Goal: Task Accomplishment & Management: Manage account settings

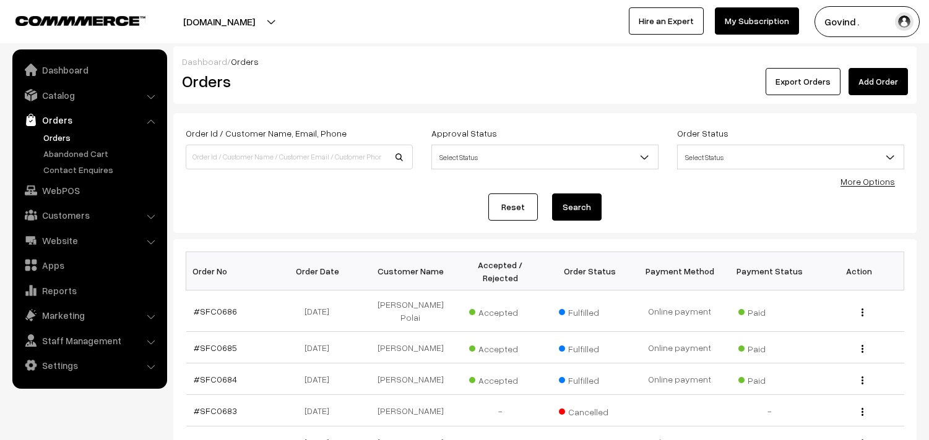
click at [63, 101] on link "Catalog" at bounding box center [88, 95] width 147 height 22
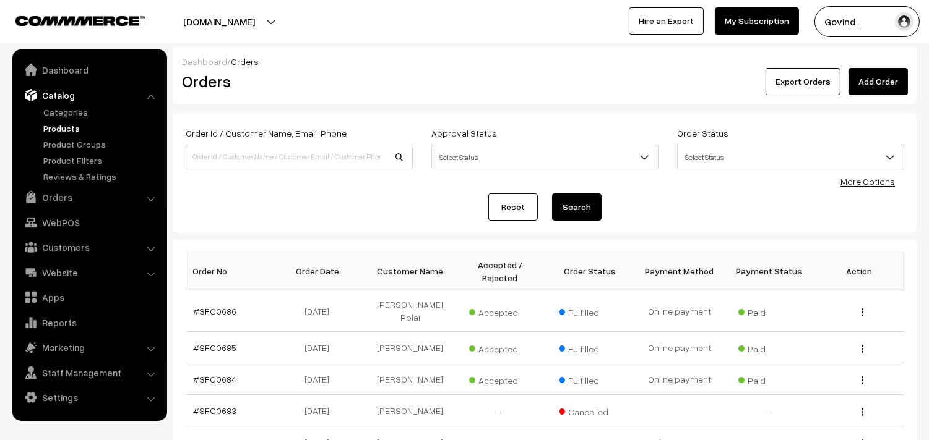
click at [64, 131] on link "Products" at bounding box center [101, 128] width 122 height 13
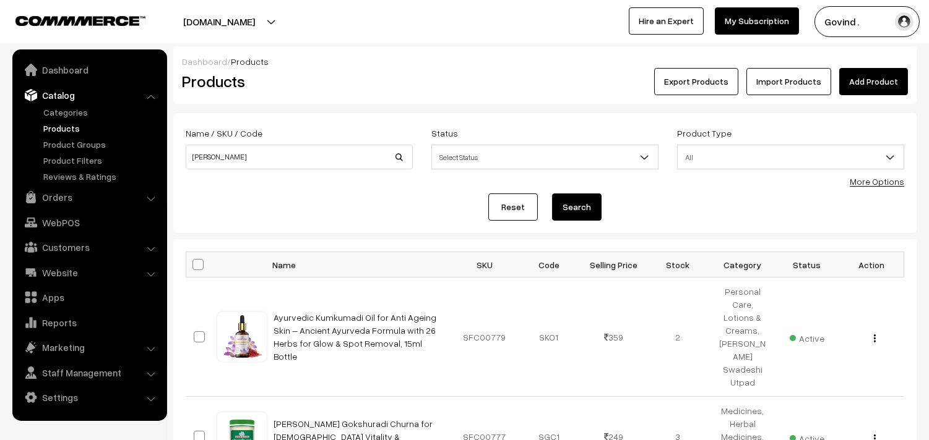
type input "vibhuti"
click at [552, 194] on button "Search" at bounding box center [576, 207] width 49 height 27
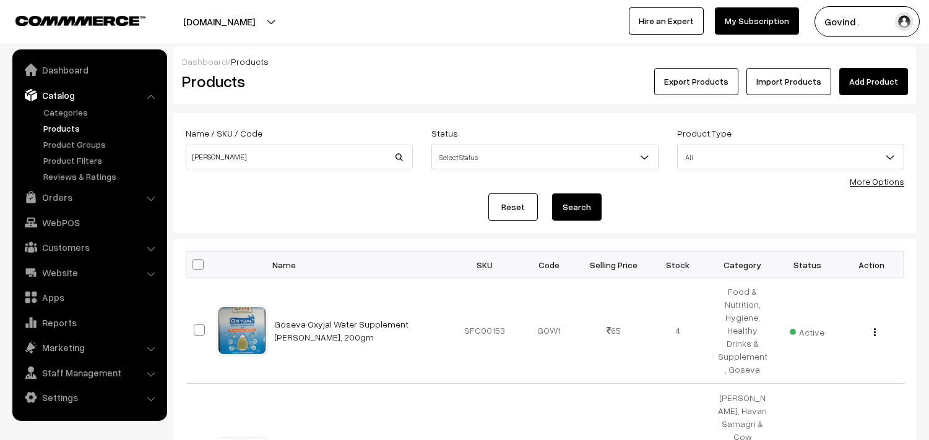
scroll to position [200, 0]
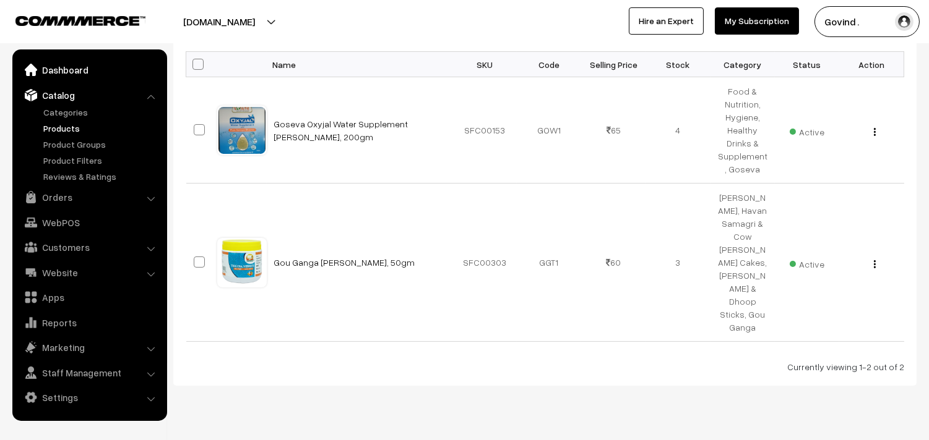
click at [75, 73] on link "Dashboard" at bounding box center [88, 70] width 147 height 22
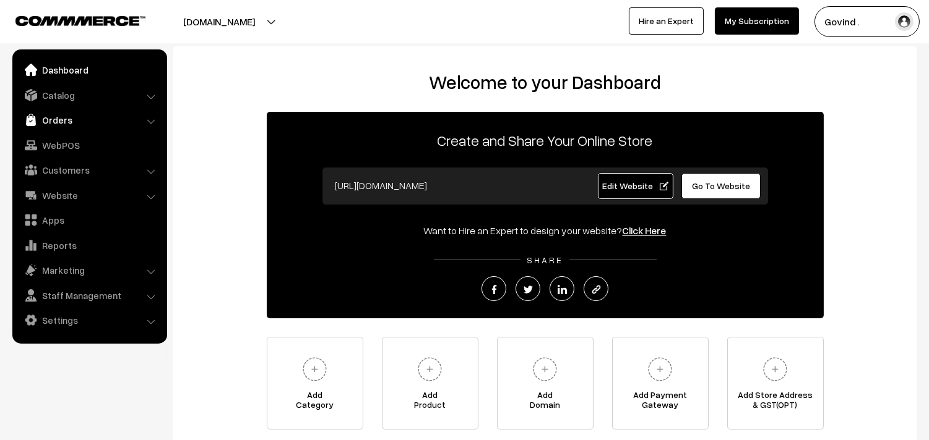
click at [48, 118] on link "Orders" at bounding box center [88, 120] width 147 height 22
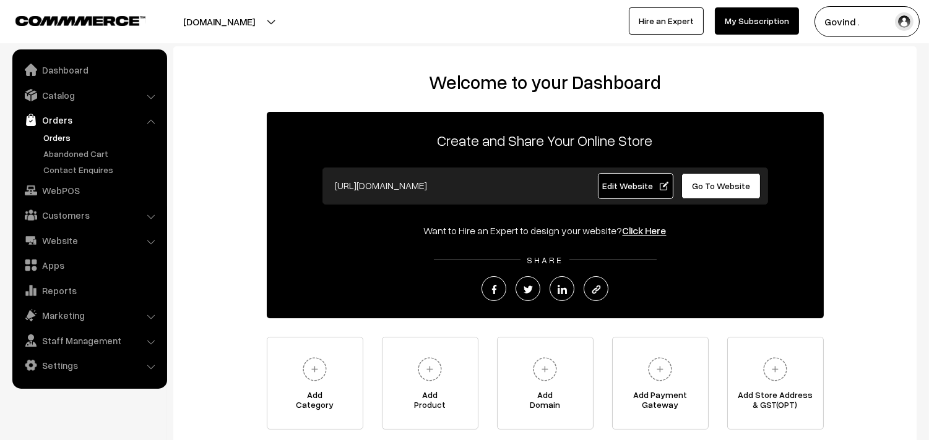
click at [53, 132] on link "Orders" at bounding box center [101, 137] width 122 height 13
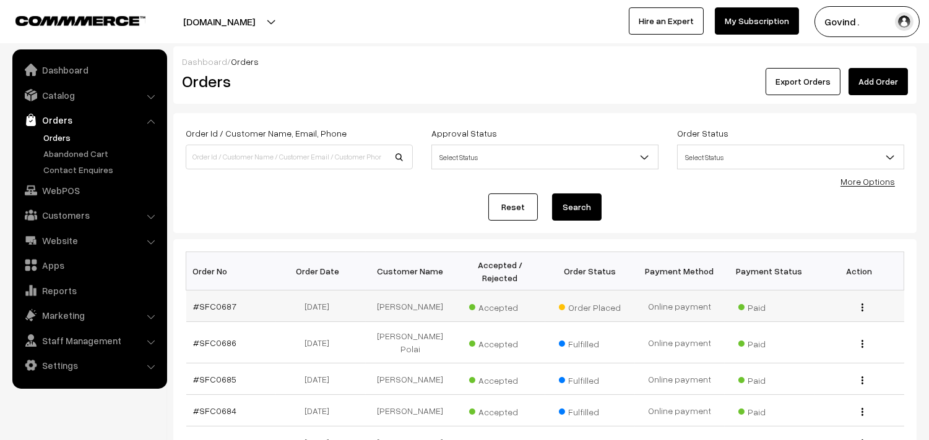
click at [862, 305] on img "button" at bounding box center [862, 308] width 2 height 8
click at [811, 322] on link "View" at bounding box center [806, 325] width 105 height 27
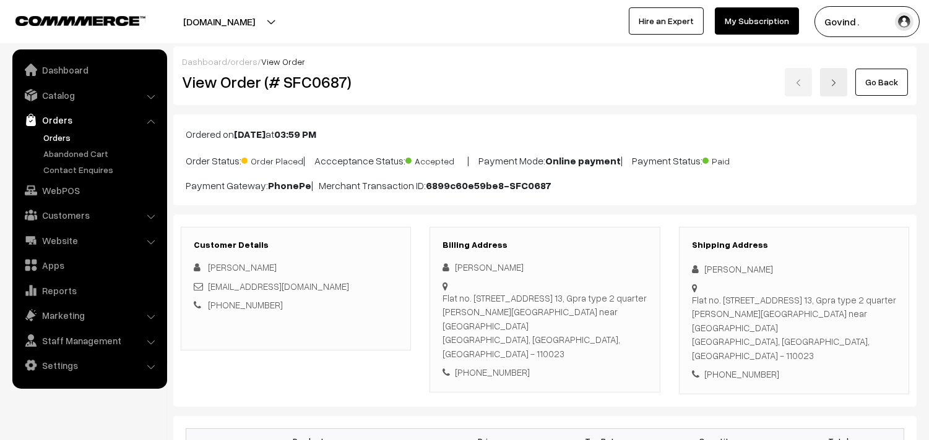
click at [928, 29] on html "Thank you for showing interest. Our team will call you shortly. Close [DOMAIN_N…" at bounding box center [464, 220] width 929 height 440
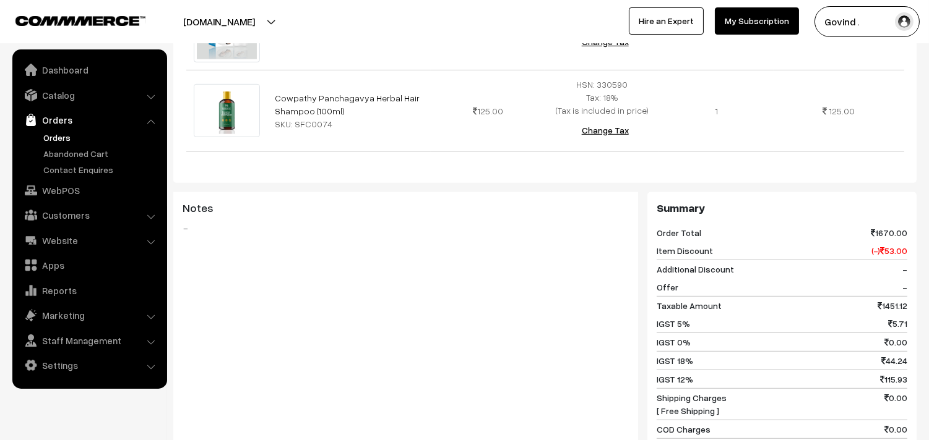
scroll to position [1574, 0]
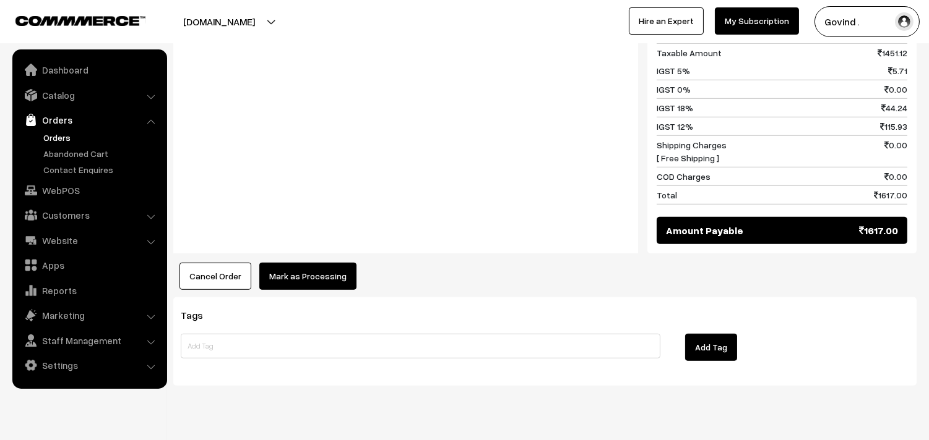
click at [317, 263] on button "Mark as Processing" at bounding box center [307, 276] width 97 height 27
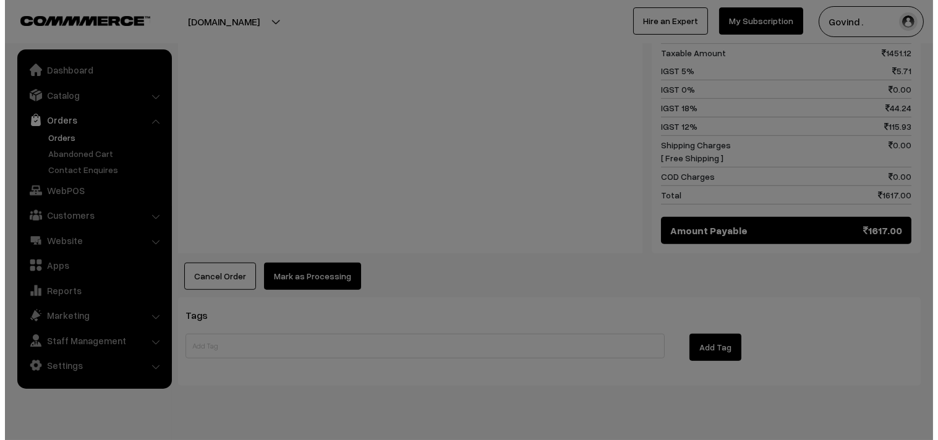
scroll to position [1587, 0]
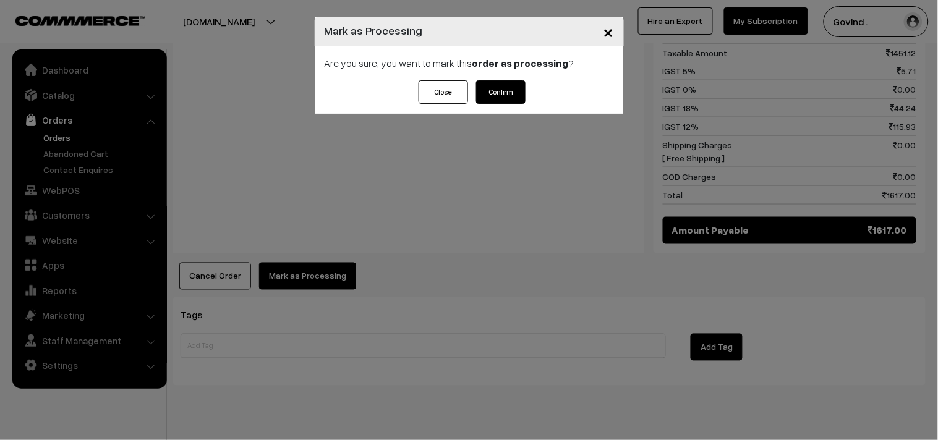
click at [494, 103] on button "Confirm" at bounding box center [500, 92] width 49 height 24
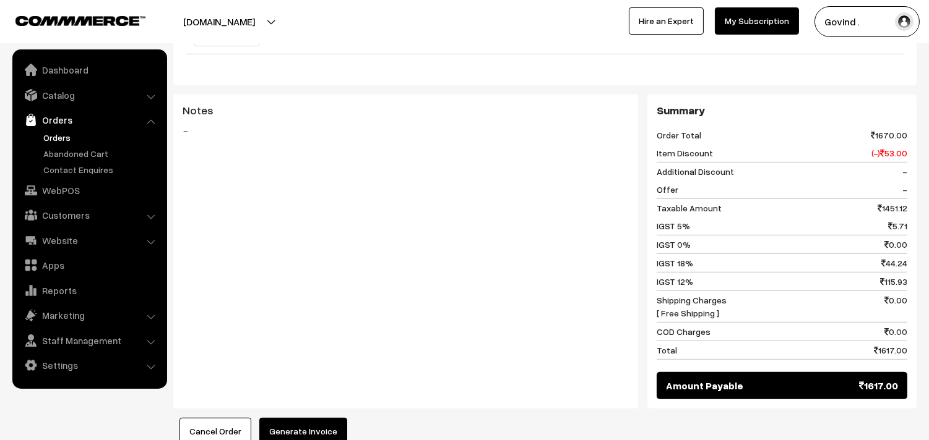
scroll to position [1541, 0]
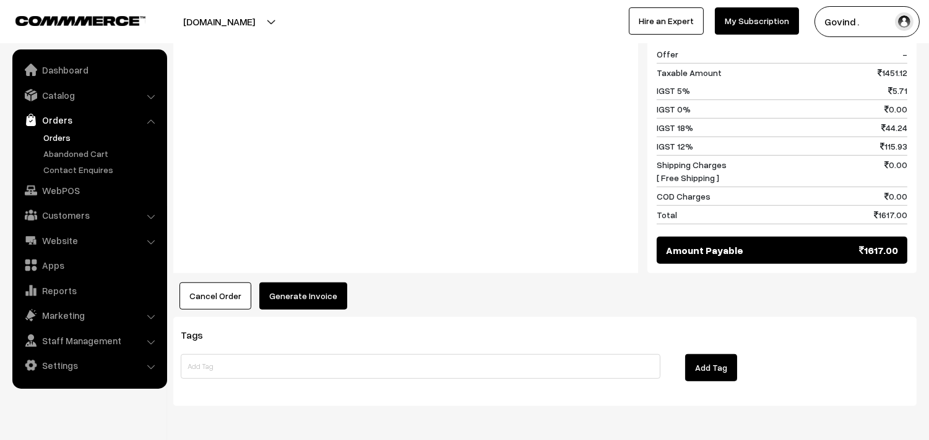
click at [293, 283] on button "Generate Invoice" at bounding box center [303, 296] width 88 height 27
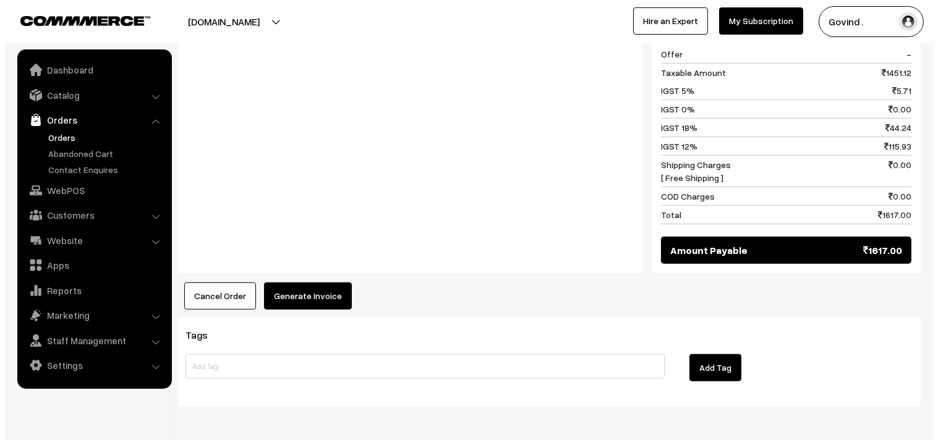
scroll to position [1555, 0]
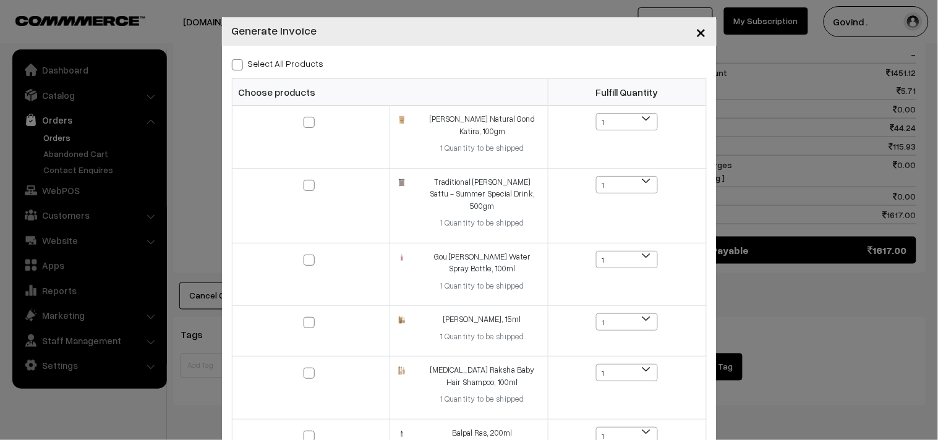
click at [232, 66] on span at bounding box center [237, 64] width 11 height 11
click at [232, 66] on input "Select All Products" at bounding box center [236, 63] width 8 height 8
checkbox input "true"
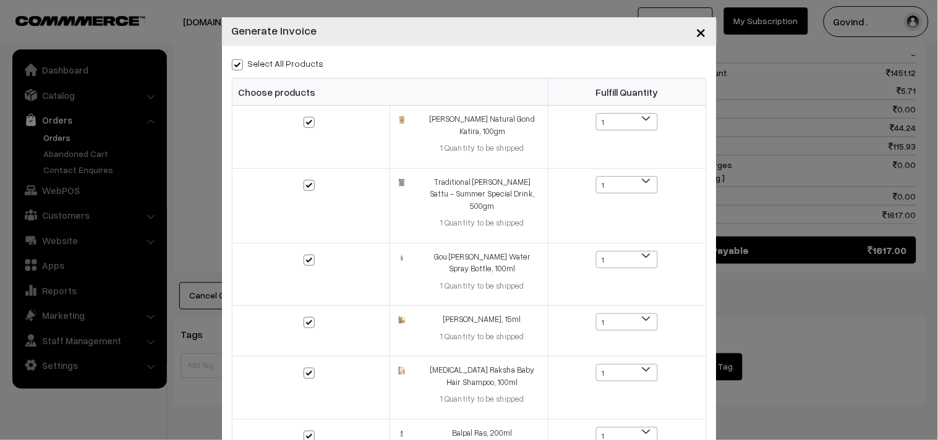
checkbox input "true"
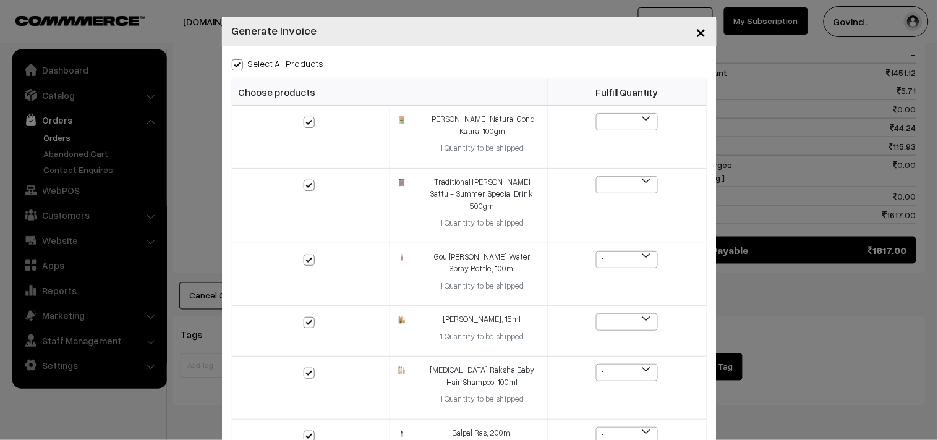
checkbox input "true"
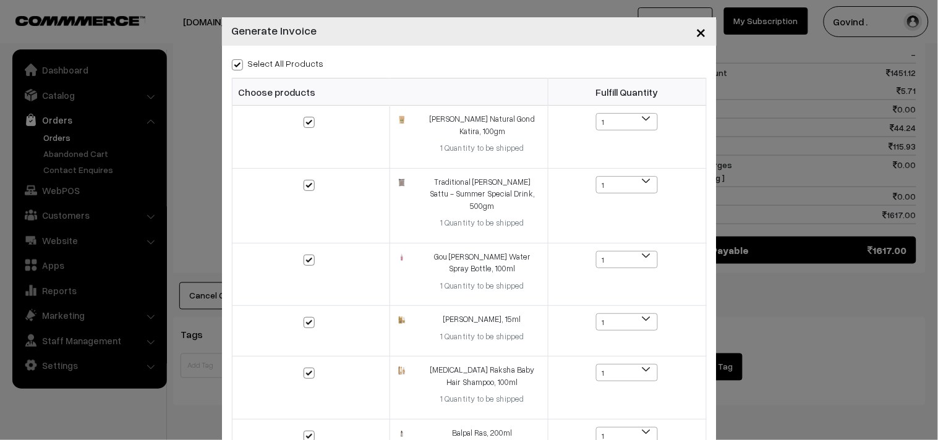
scroll to position [452, 0]
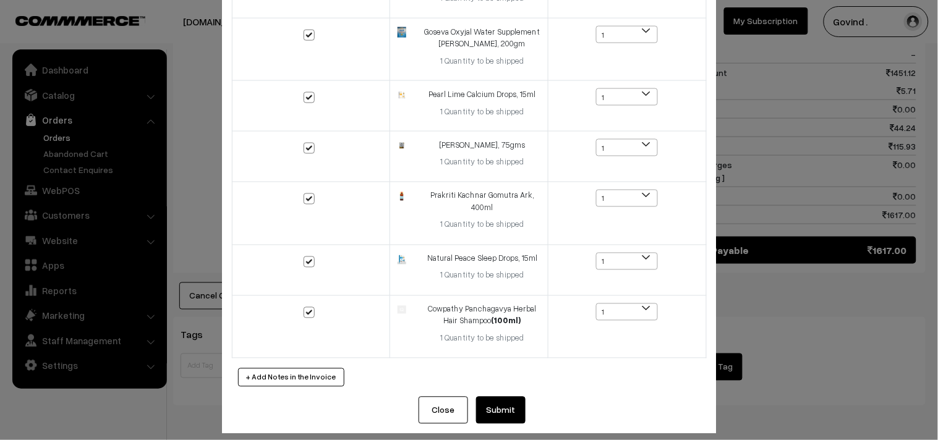
click at [504, 398] on button "Submit" at bounding box center [500, 410] width 49 height 27
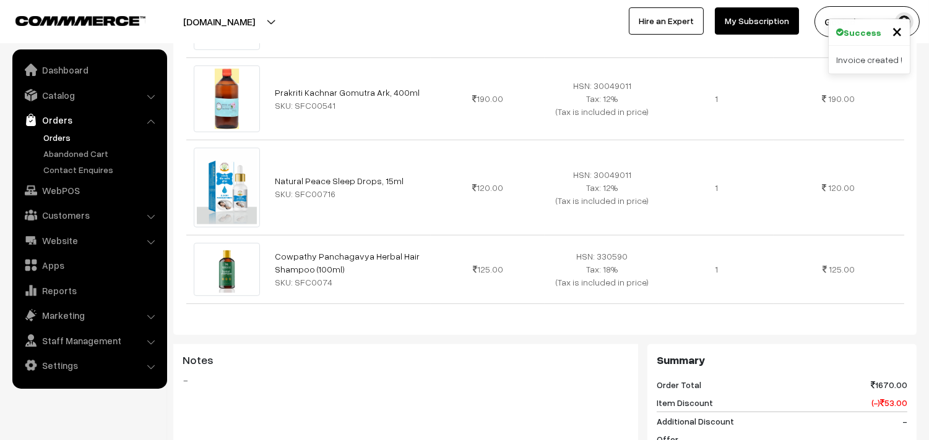
scroll to position [2, 0]
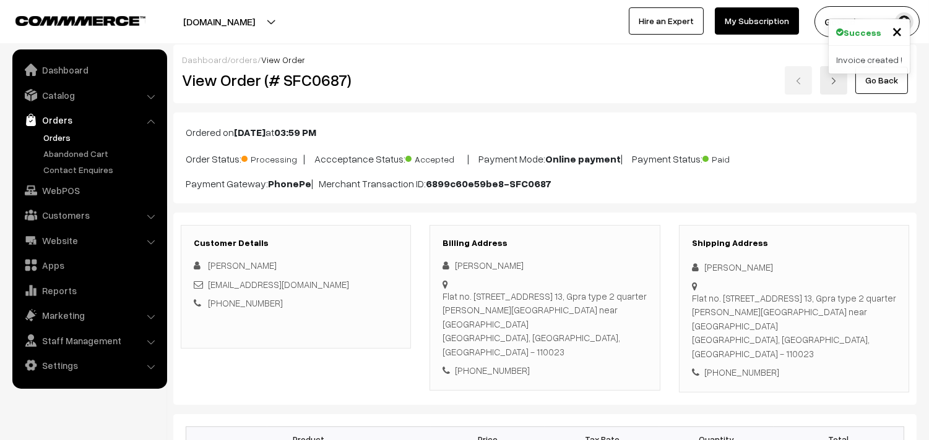
click at [886, 90] on link "Go Back" at bounding box center [881, 80] width 53 height 27
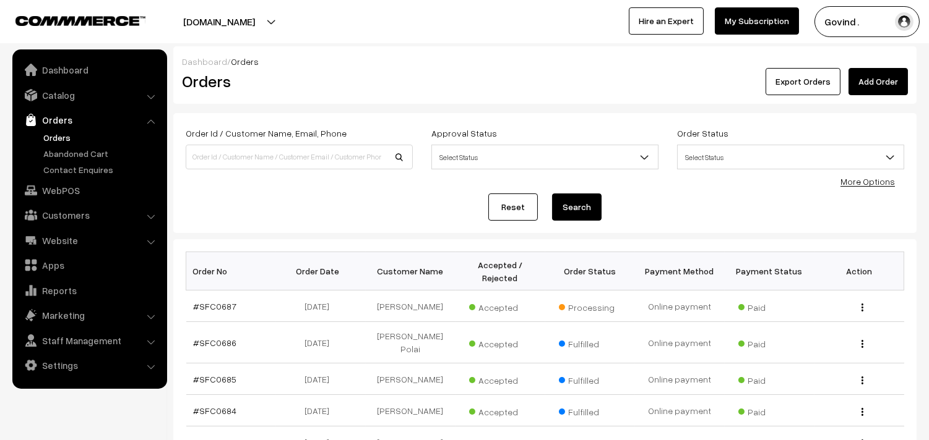
click at [863, 182] on link "More Options" at bounding box center [867, 181] width 54 height 11
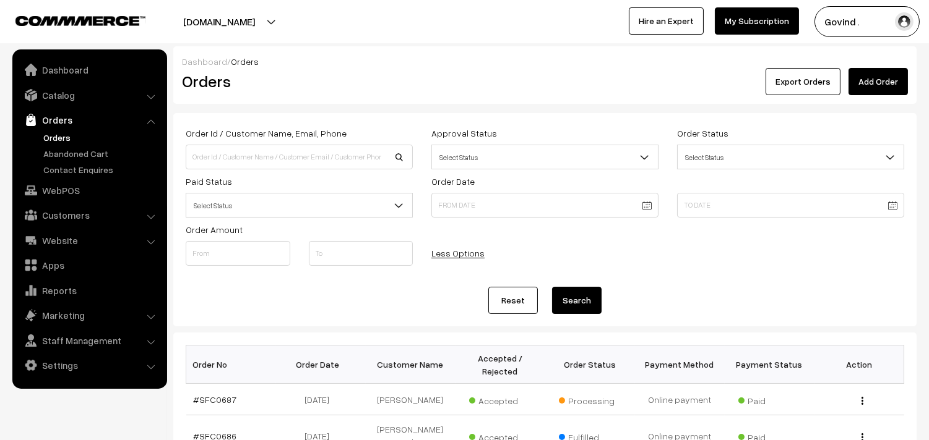
click at [500, 212] on body "Thank you for showing interest. Our team will call you shortly. Close shopforco…" at bounding box center [464, 432] width 929 height 865
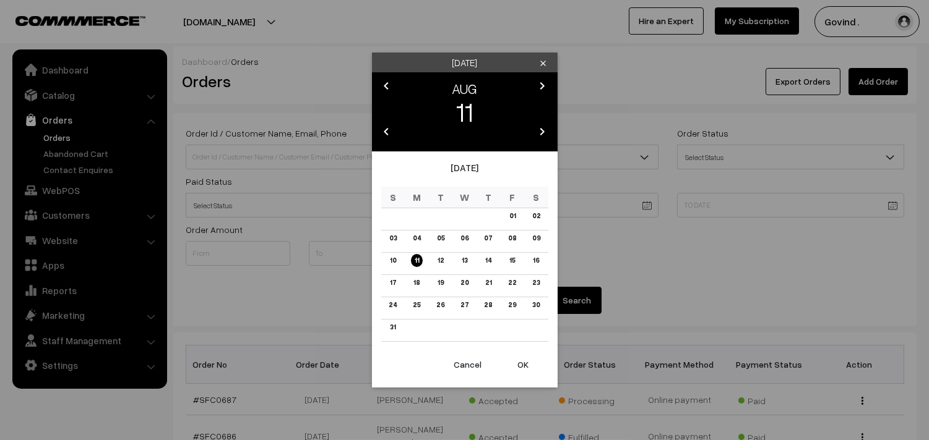
click at [385, 85] on icon "chevron_left" at bounding box center [386, 86] width 15 height 15
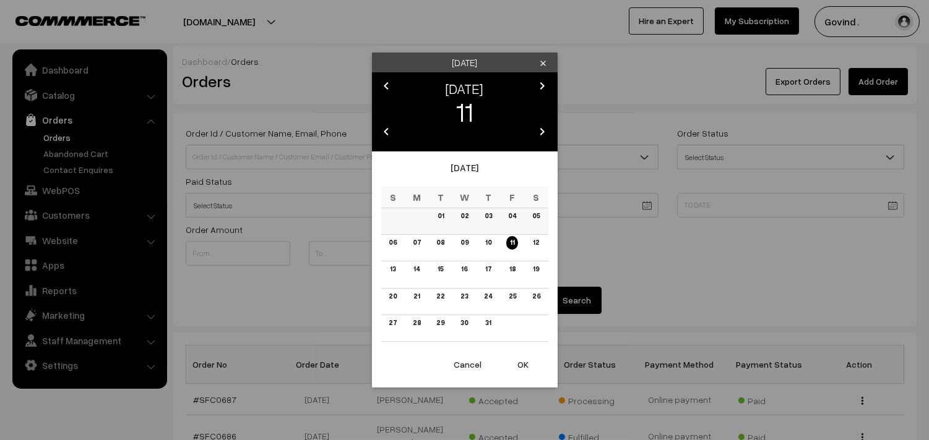
click at [438, 214] on link "01" at bounding box center [441, 216] width 14 height 13
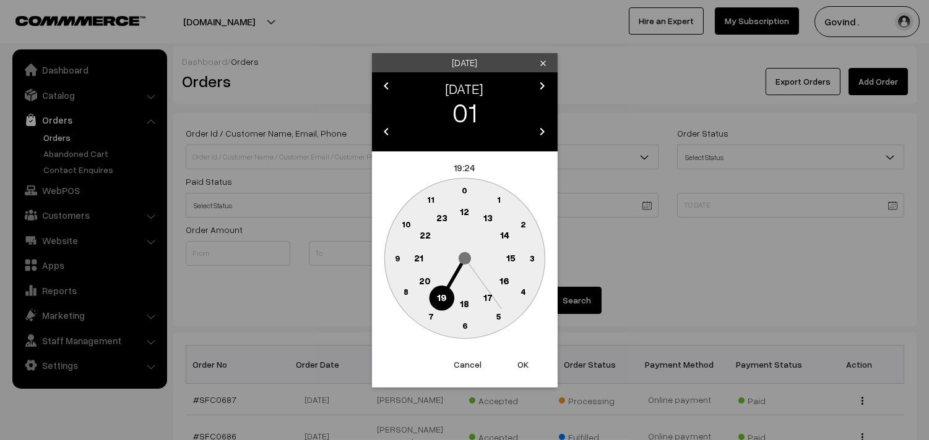
click at [463, 191] on text "0" at bounding box center [464, 190] width 6 height 11
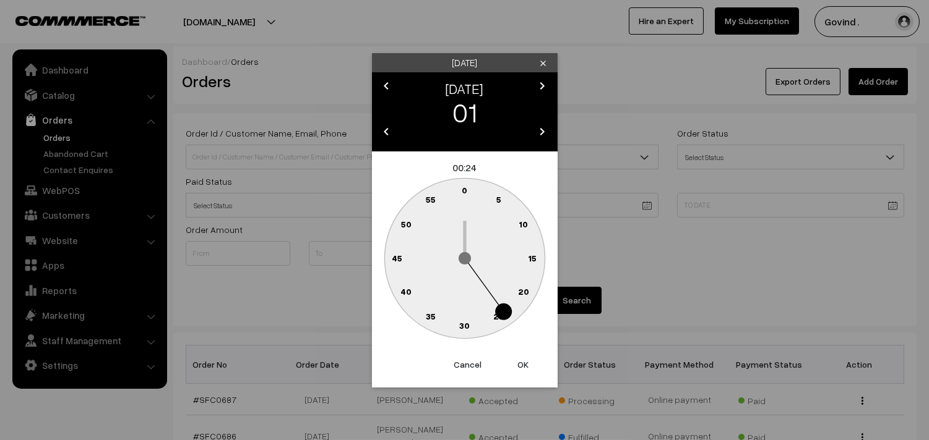
click at [463, 191] on text "0" at bounding box center [464, 190] width 6 height 11
type input "01-07-2025 00:00"
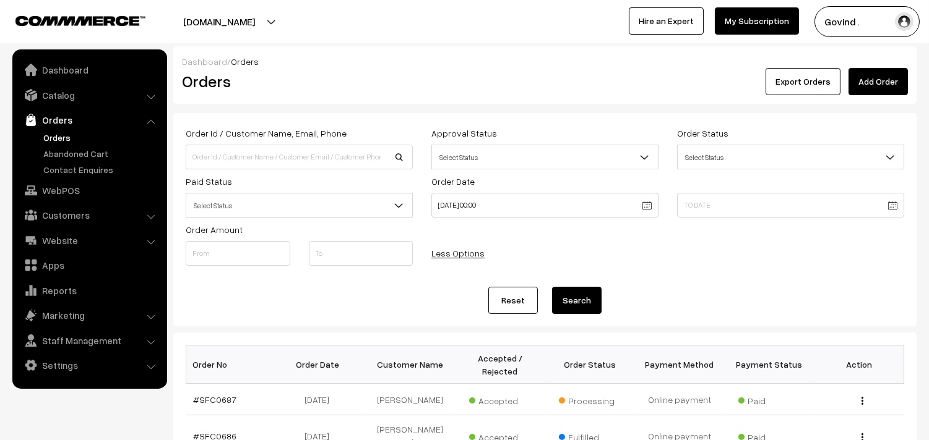
click at [701, 205] on body "Thank you for showing interest. Our team will call you shortly. Close shopforco…" at bounding box center [464, 432] width 929 height 865
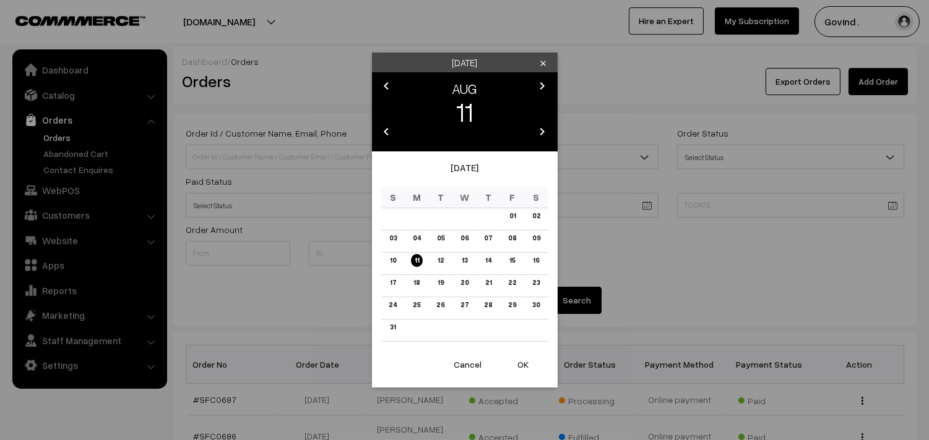
click at [386, 84] on icon "chevron_left" at bounding box center [386, 86] width 15 height 15
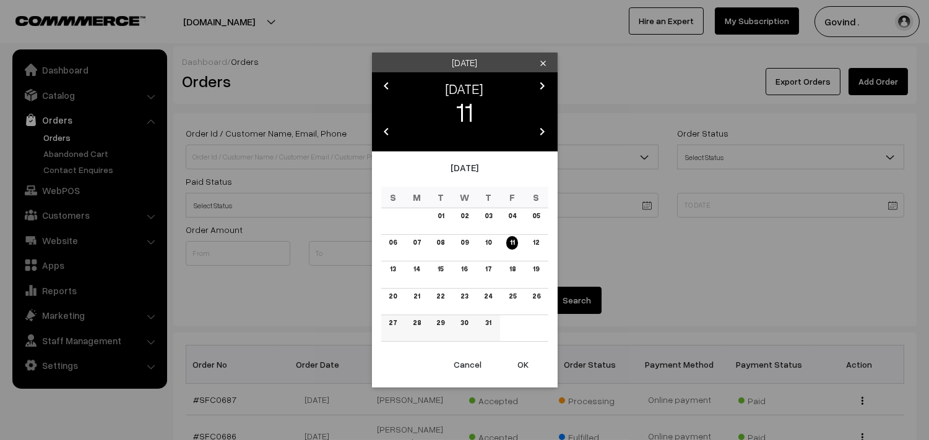
click at [489, 324] on link "31" at bounding box center [487, 323] width 13 height 13
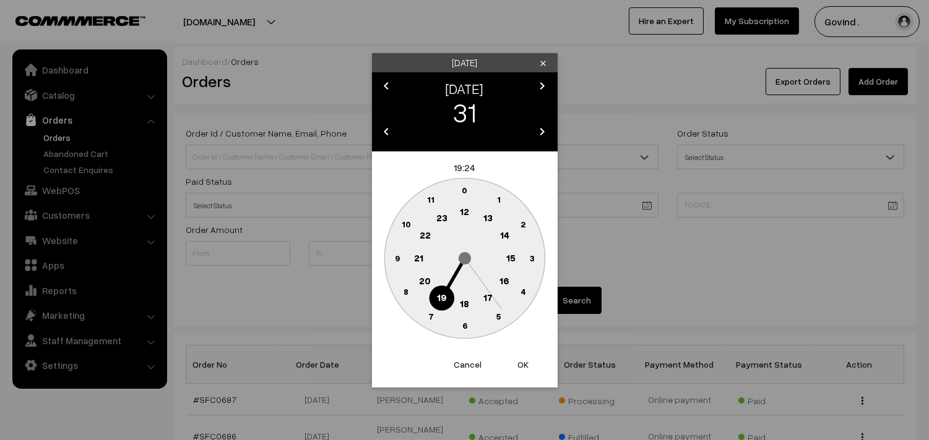
click at [437, 217] on text "23" at bounding box center [440, 217] width 11 height 11
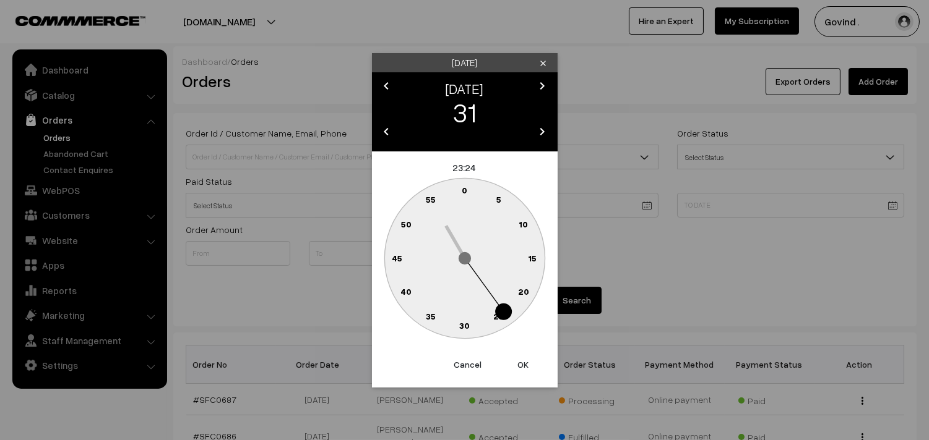
click at [460, 190] on circle at bounding box center [457, 192] width 17 height 17
type input "31-07-2025 23:59"
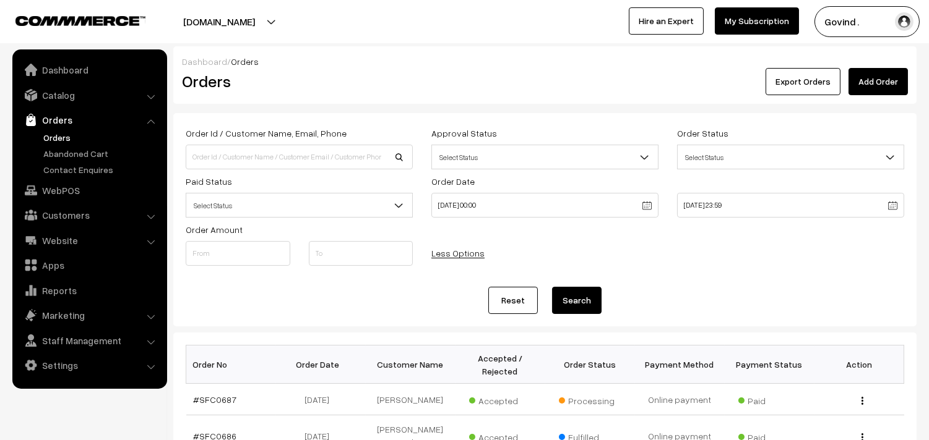
click at [578, 295] on button "Search" at bounding box center [576, 300] width 49 height 27
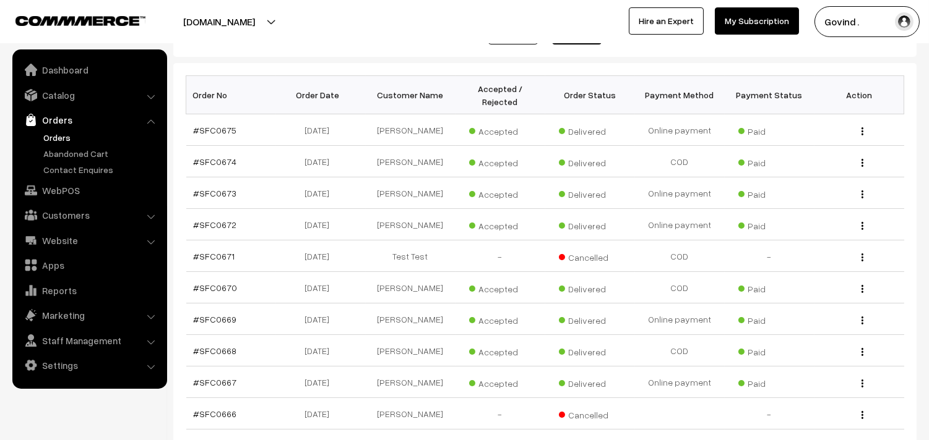
scroll to position [416, 0]
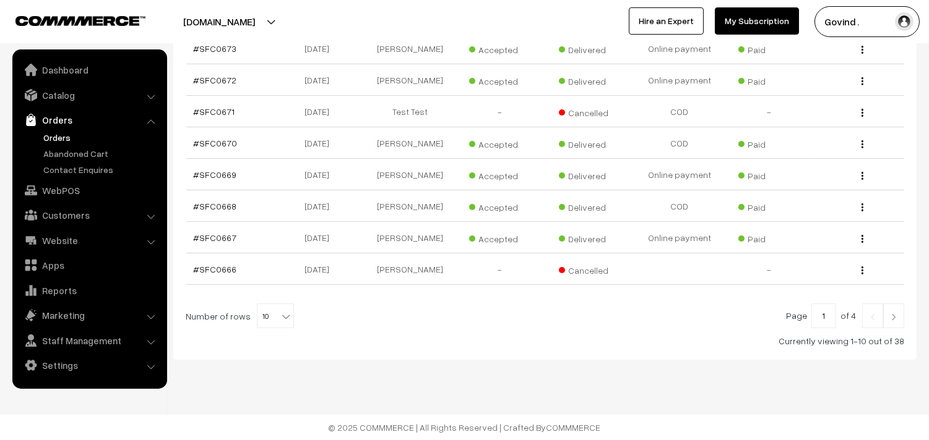
click at [280, 317] on b at bounding box center [286, 317] width 12 height 12
select select "50"
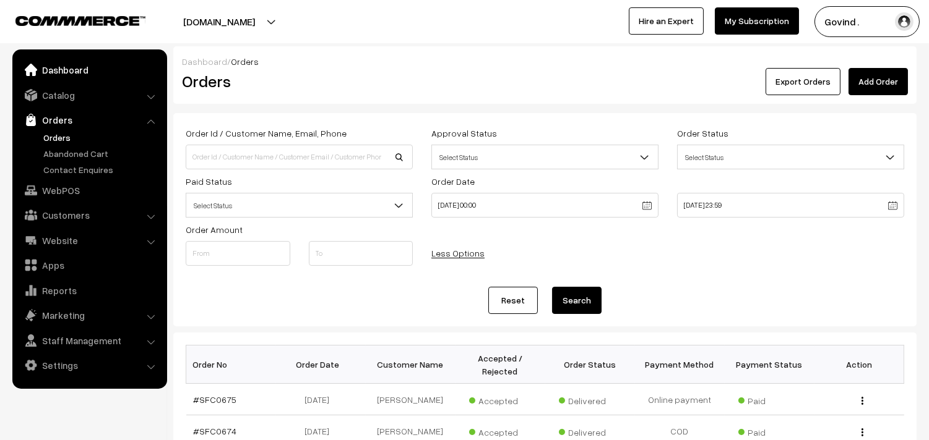
click at [67, 71] on link "Dashboard" at bounding box center [88, 70] width 147 height 22
